Goal: Find specific page/section: Find specific page/section

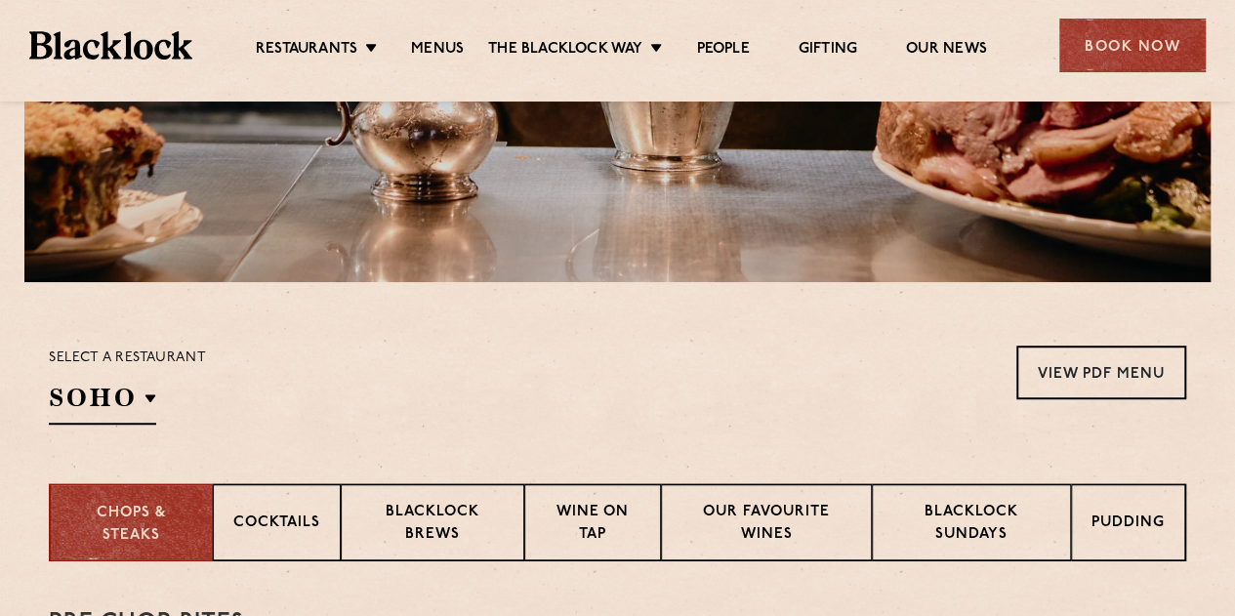
scroll to position [391, 0]
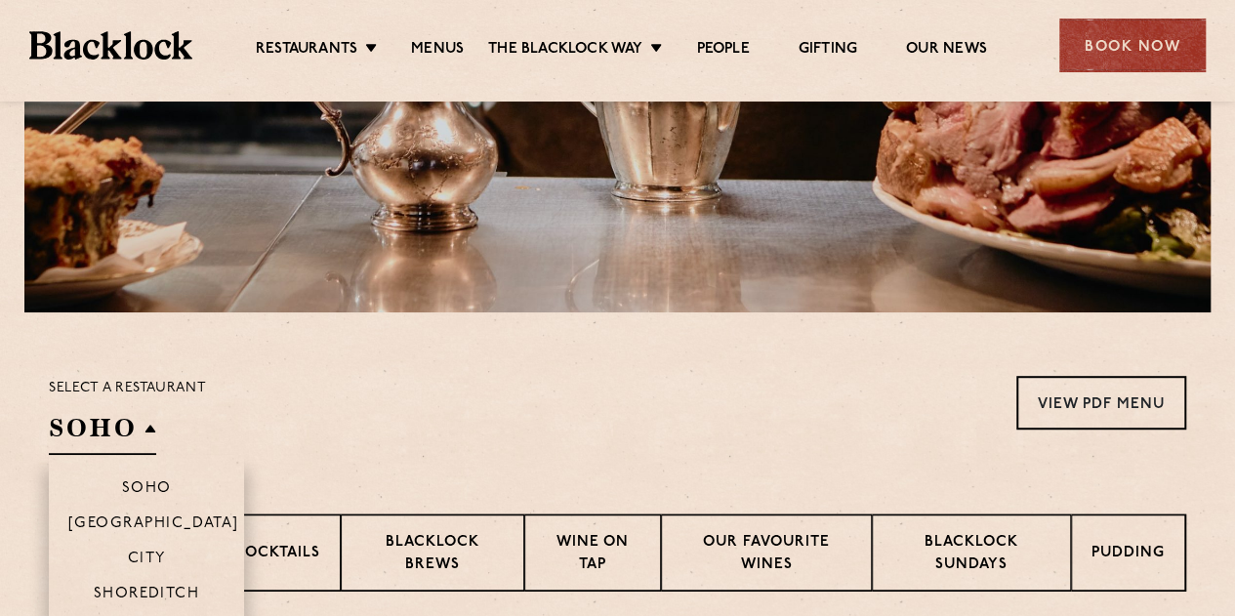
click at [107, 425] on h2 "SOHO" at bounding box center [102, 433] width 107 height 44
click at [139, 519] on p "[GEOGRAPHIC_DATA]" at bounding box center [153, 526] width 171 height 20
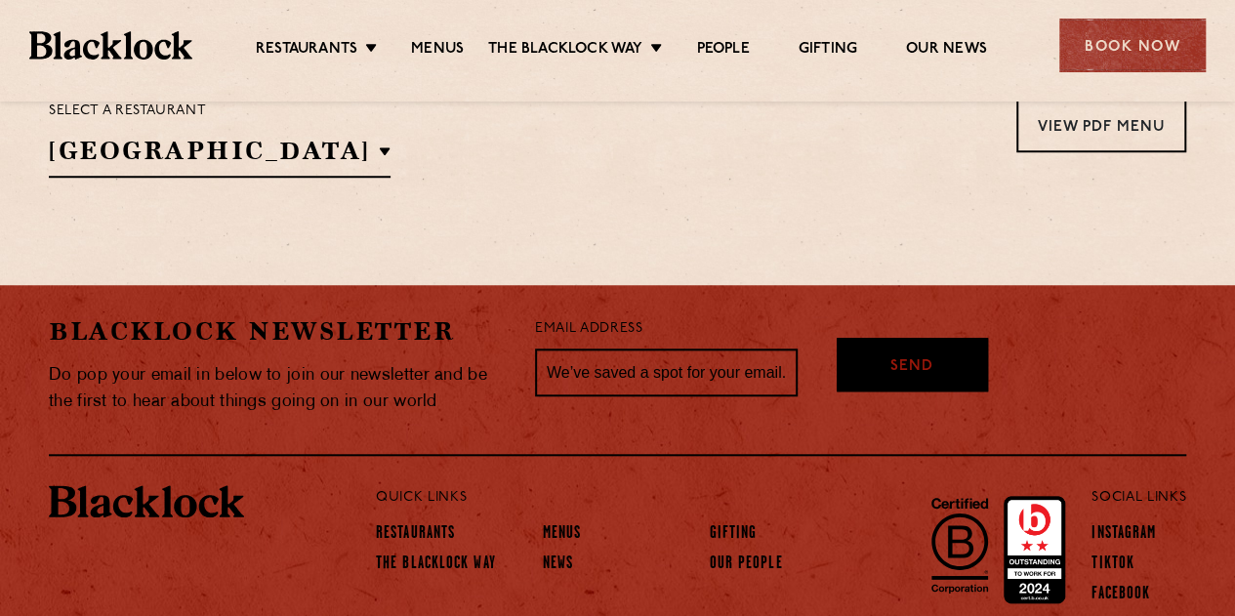
scroll to position [564, 0]
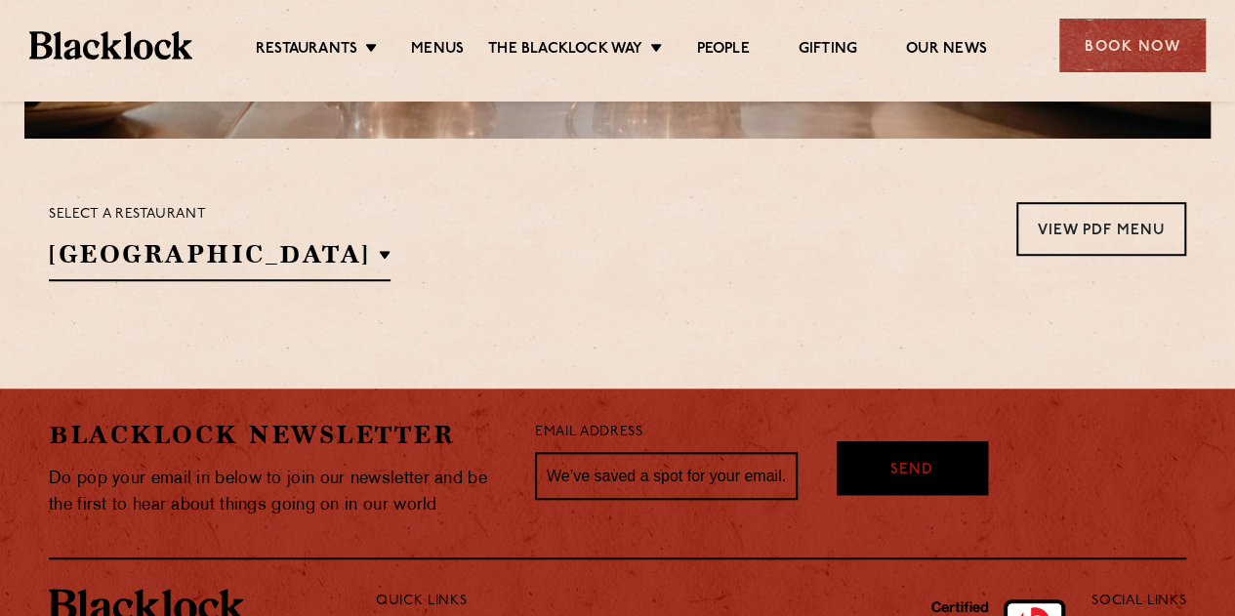
click at [389, 284] on section "Select a restaurant [GEOGRAPHIC_DATA] [GEOGRAPHIC_DATA] [GEOGRAPHIC_DATA] [GEOG…" at bounding box center [617, 239] width 1235 height 201
click at [199, 256] on h2 "[GEOGRAPHIC_DATA]" at bounding box center [220, 259] width 342 height 44
click at [179, 366] on li "City" at bounding box center [220, 383] width 342 height 35
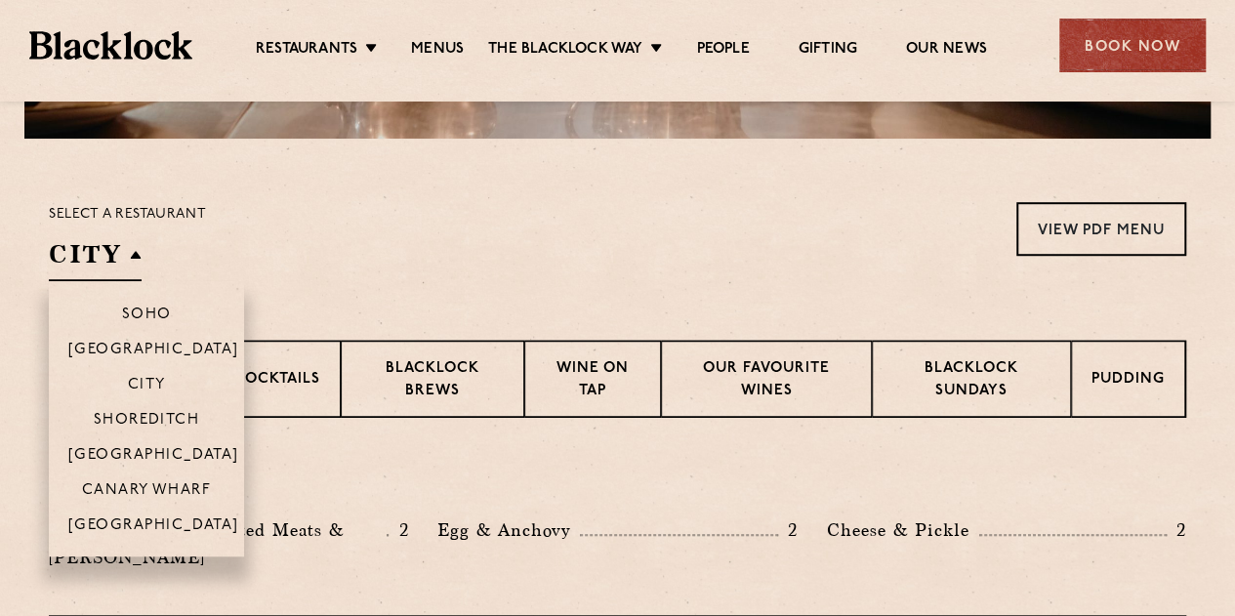
click at [154, 375] on li "City" at bounding box center [146, 383] width 195 height 35
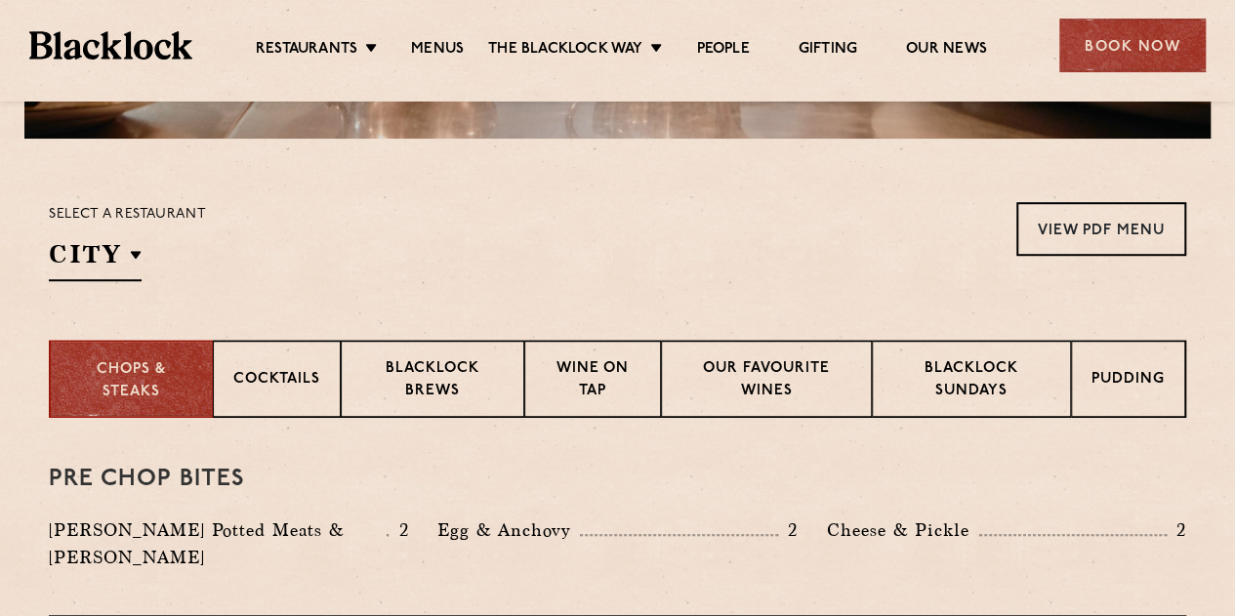
click at [463, 216] on div "Select a restaurant City [GEOGRAPHIC_DATA] [GEOGRAPHIC_DATA] [GEOGRAPHIC_DATA] …" at bounding box center [618, 241] width 1138 height 79
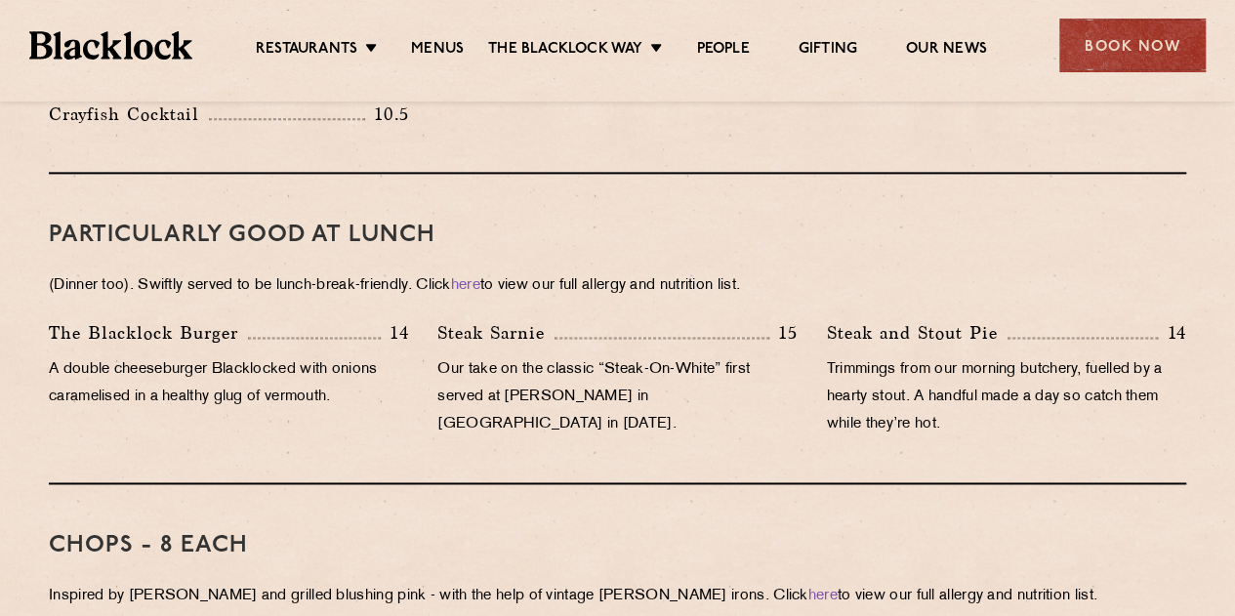
scroll to position [1248, 0]
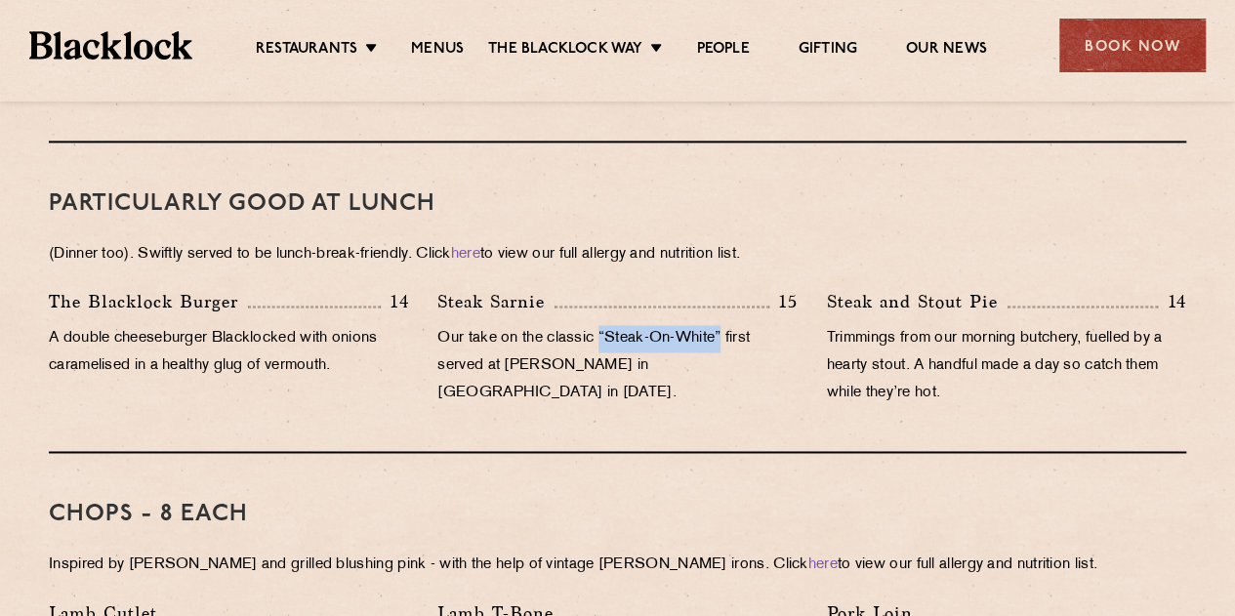
drag, startPoint x: 603, startPoint y: 313, endPoint x: 727, endPoint y: 306, distance: 124.3
click at [727, 325] on p "Our take on the classic “Steak-On-White” first served at [PERSON_NAME] in [GEOG…" at bounding box center [616, 366] width 359 height 82
copy p "“Steak-On-White”"
click at [477, 379] on div "Steak Sarnie 15 Our take on the classic “Steak-On-White” first served at [PERSO…" at bounding box center [617, 352] width 389 height 129
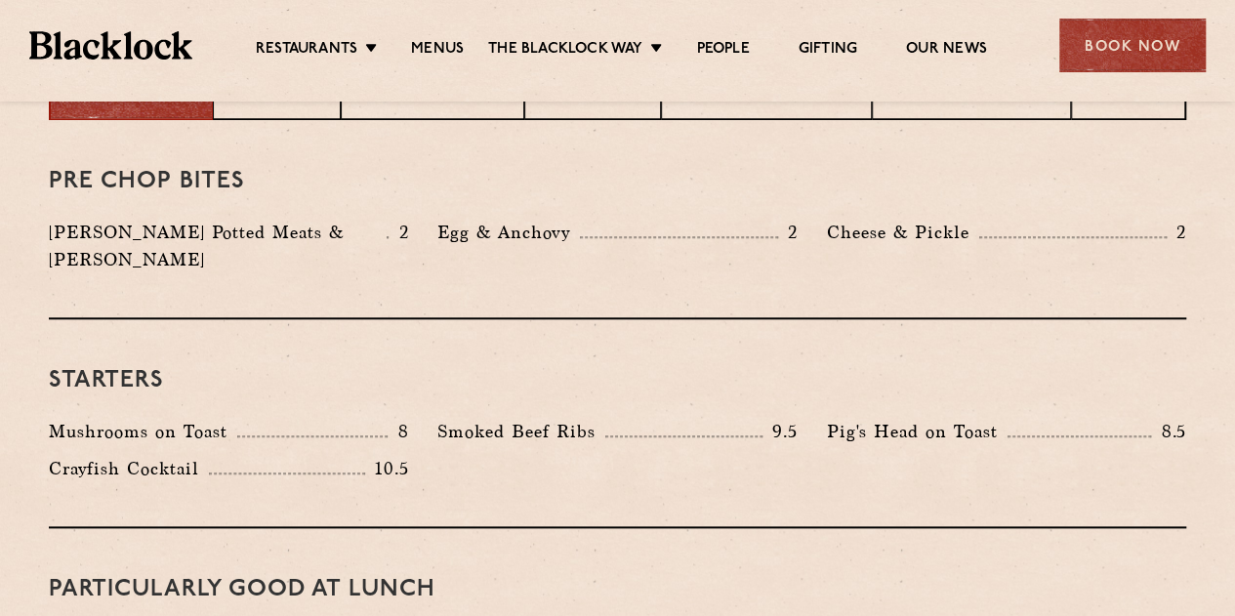
scroll to position [857, 0]
